Goal: Task Accomplishment & Management: Complete application form

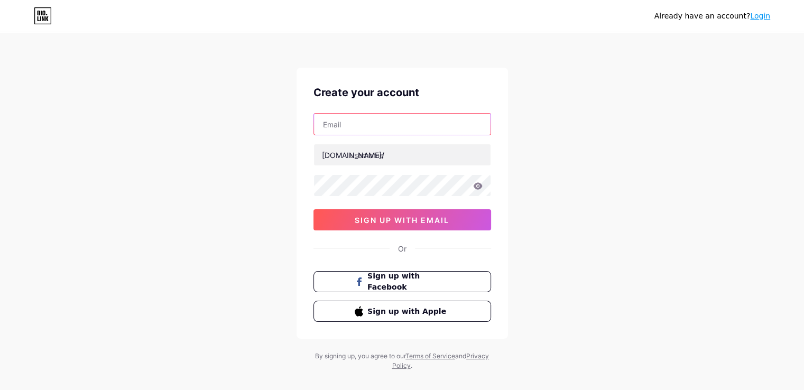
click at [376, 123] on input "text" at bounding box center [402, 124] width 176 height 21
type input "[EMAIL_ADDRESS][DOMAIN_NAME]"
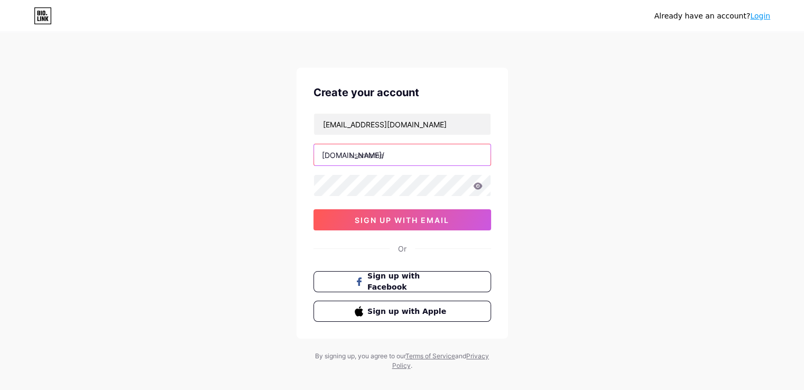
click at [370, 154] on input "text" at bounding box center [402, 154] width 176 height 21
click at [404, 148] on input "text" at bounding box center [402, 154] width 176 height 21
paste input "onideasname"
type input "onideasname"
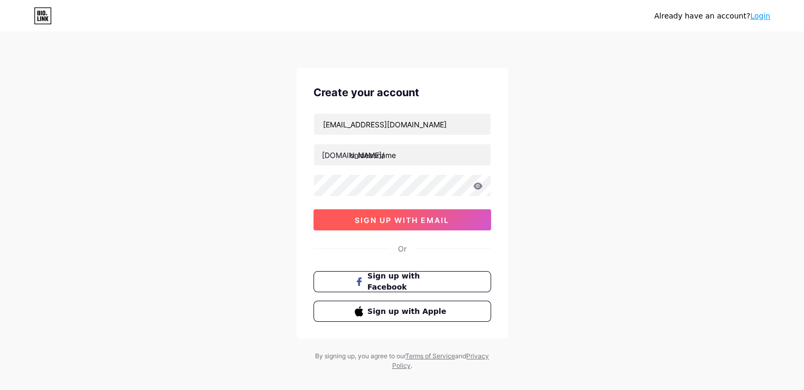
click at [389, 220] on span "sign up with email" at bounding box center [402, 220] width 95 height 9
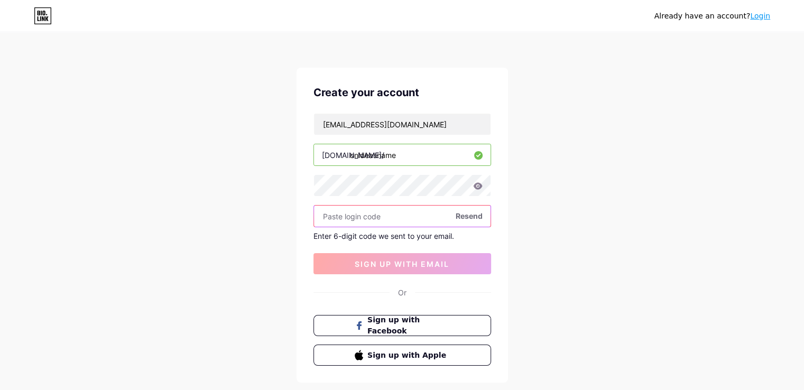
paste input "248923"
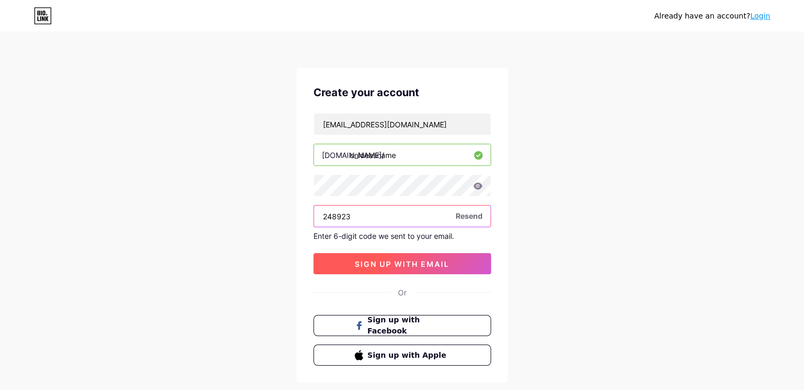
type input "248923"
click at [374, 261] on span "sign up with email" at bounding box center [402, 263] width 95 height 9
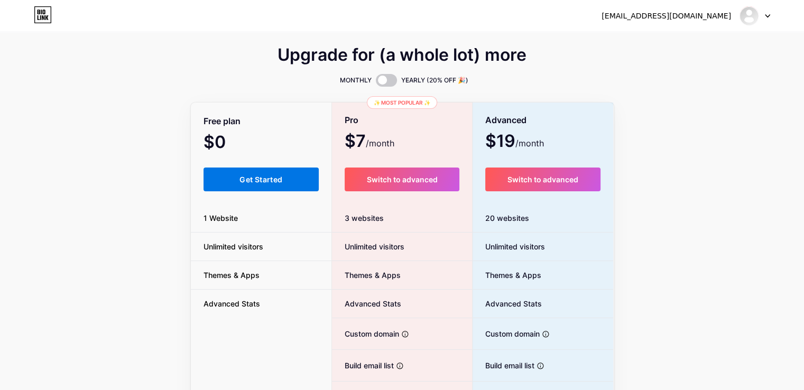
click at [265, 176] on span "Get Started" at bounding box center [260, 179] width 43 height 9
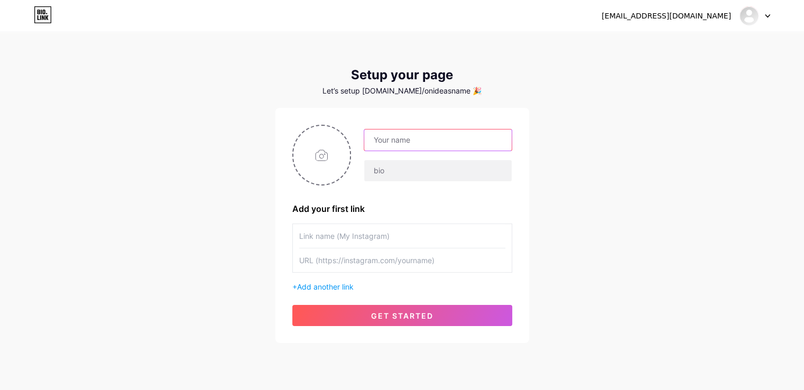
click at [410, 134] on input "text" at bounding box center [437, 139] width 147 height 21
click at [446, 136] on input "text" at bounding box center [437, 139] width 147 height 21
paste input "Name On Ideas"
type input "Name On Ideas"
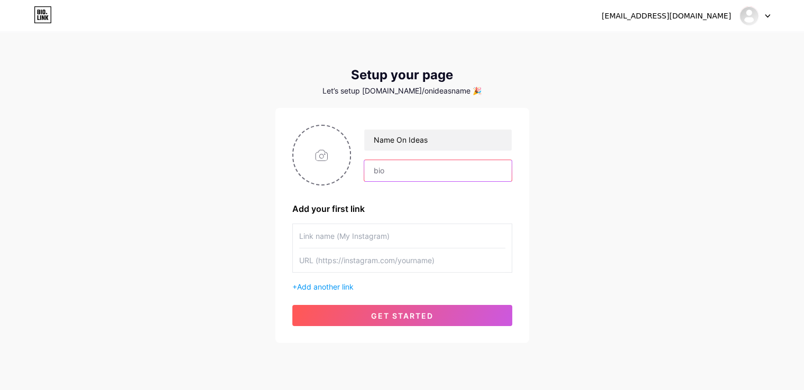
click at [401, 163] on input "text" at bounding box center [437, 170] width 147 height 21
click at [440, 171] on input "text" at bounding box center [437, 170] width 147 height 21
paste input "Name on ideas represents the power of identity in the world of creativity. Whet…"
type input "Name on ideas represents the power of identity in the world of creativity. Whet…"
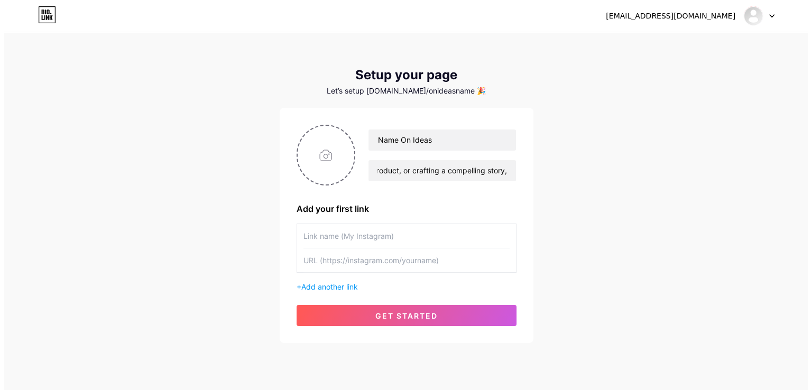
scroll to position [0, 0]
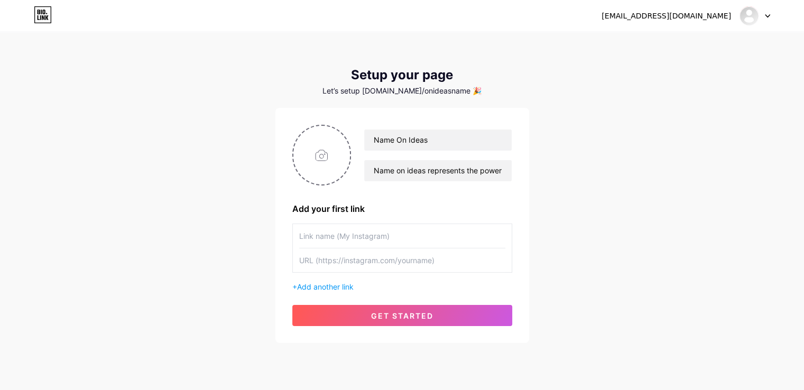
click at [373, 234] on input "text" at bounding box center [402, 236] width 206 height 24
click at [379, 261] on input "text" at bounding box center [402, 260] width 206 height 24
click at [334, 284] on span "Add another link" at bounding box center [325, 286] width 57 height 9
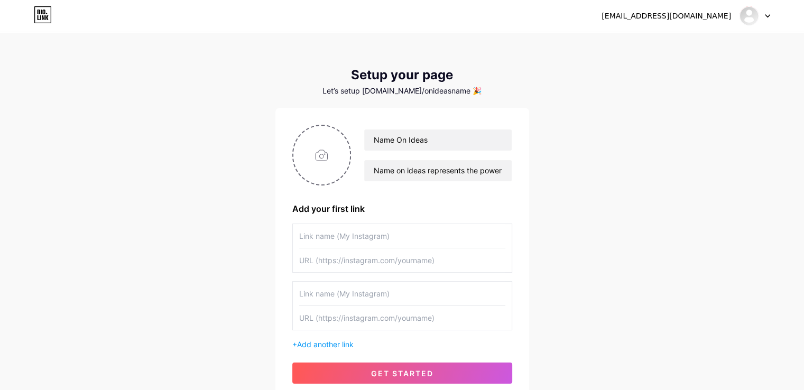
click at [371, 241] on input "text" at bounding box center [402, 236] width 206 height 24
click at [396, 253] on input "text" at bounding box center [402, 260] width 206 height 24
click at [371, 262] on input "text" at bounding box center [402, 260] width 206 height 24
paste input "[URL][DOMAIN_NAME]"
type input "[URL][DOMAIN_NAME]"
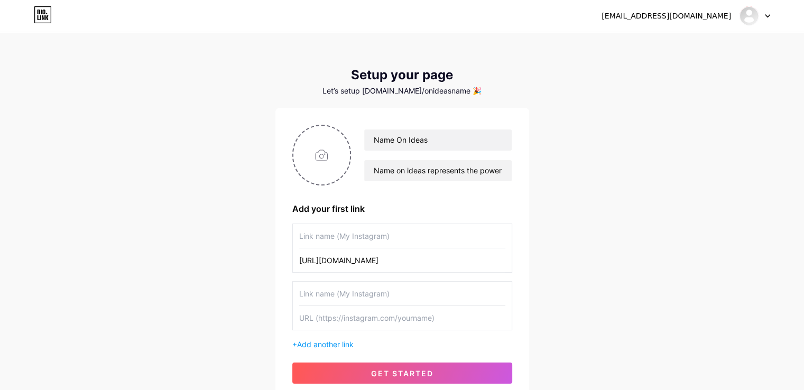
click at [408, 233] on input "text" at bounding box center [402, 236] width 206 height 24
click at [379, 233] on input "text" at bounding box center [402, 236] width 206 height 24
paste input "Name On Ideas"
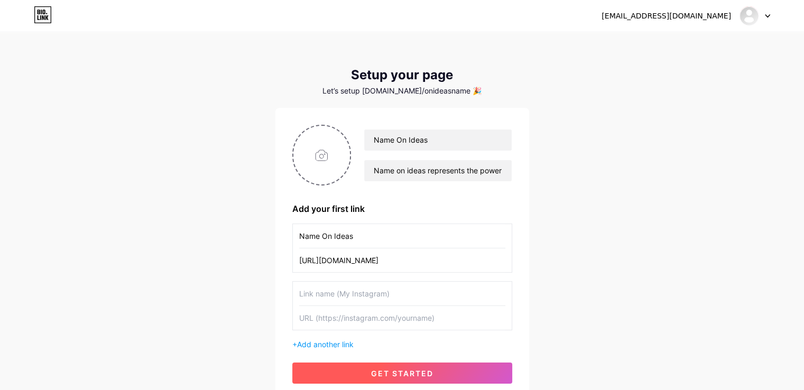
type input "Name On Ideas"
click at [378, 373] on span "get started" at bounding box center [402, 373] width 62 height 9
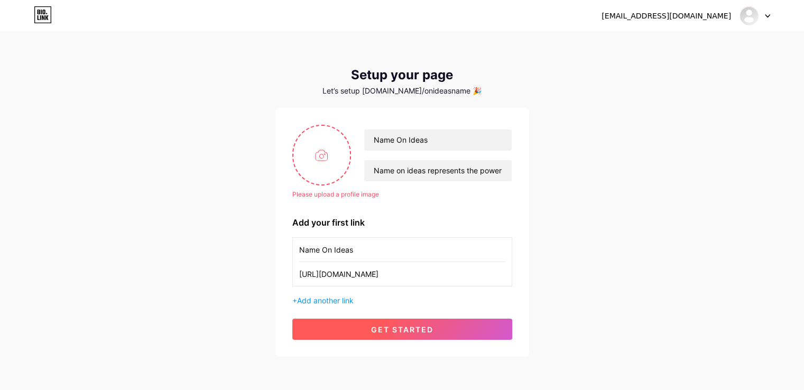
click at [382, 326] on span "get started" at bounding box center [402, 329] width 62 height 9
click at [408, 325] on span "get started" at bounding box center [402, 329] width 62 height 9
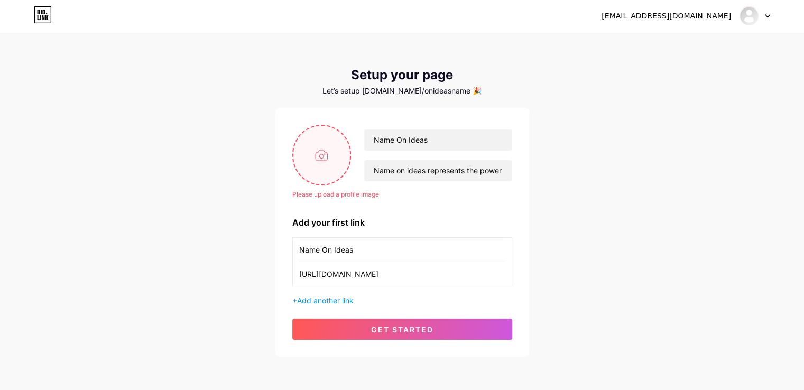
click at [328, 170] on input "file" at bounding box center [321, 155] width 57 height 59
type input "C:\fakepath\pic.png"
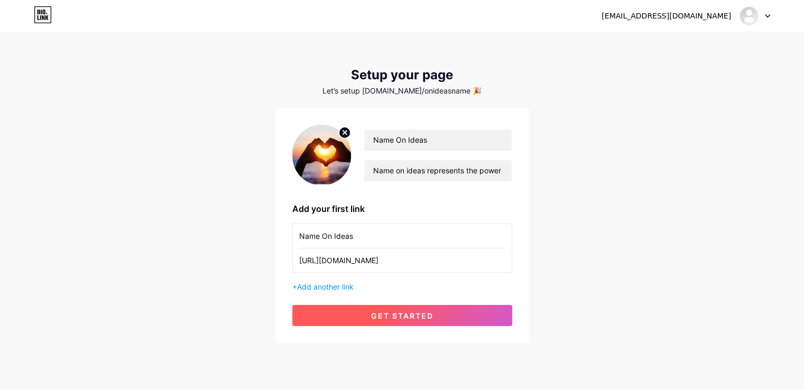
click at [391, 312] on span "get started" at bounding box center [402, 315] width 62 height 9
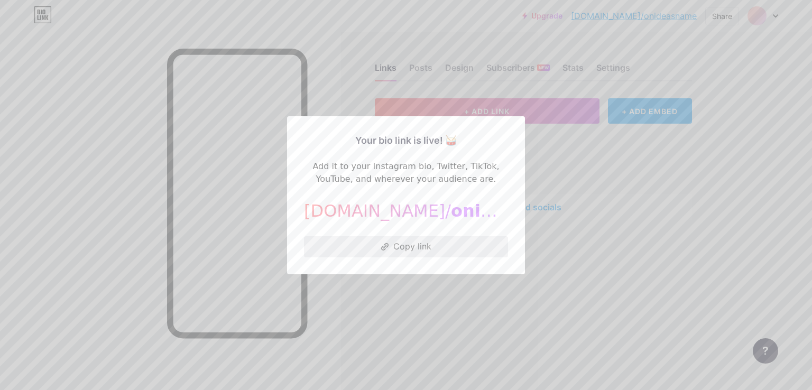
click at [384, 245] on icon at bounding box center [384, 246] width 7 height 7
